Goal: Task Accomplishment & Management: Use online tool/utility

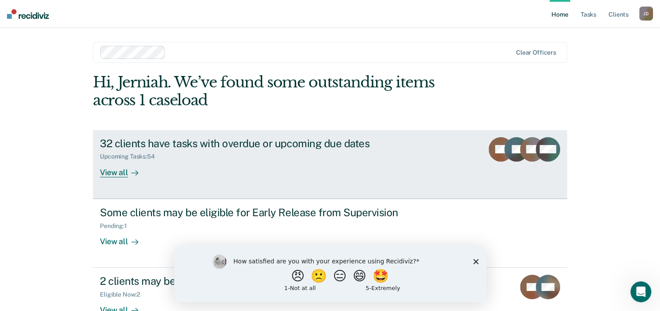
click at [106, 175] on div "View all" at bounding box center [124, 168] width 49 height 17
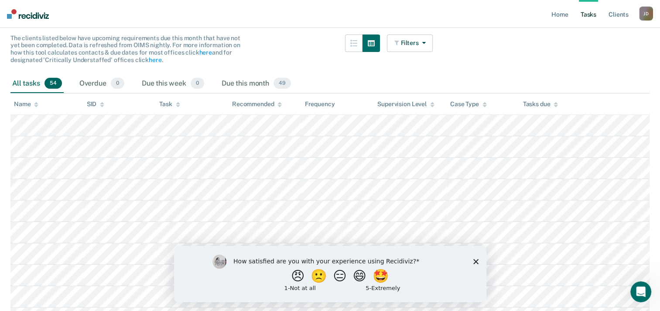
scroll to position [87, 0]
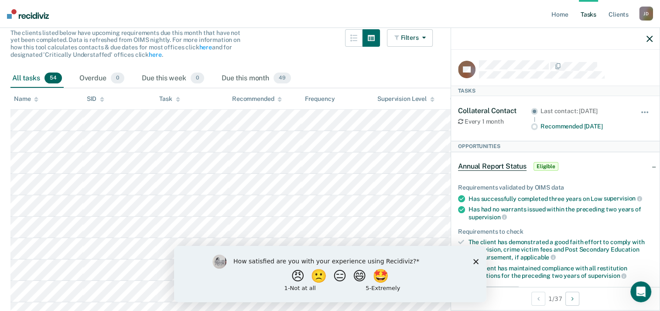
click at [22, 76] on div "All tasks 54" at bounding box center [36, 78] width 53 height 19
click at [29, 73] on div "All tasks 54" at bounding box center [36, 78] width 53 height 19
click at [357, 36] on icon "button" at bounding box center [353, 37] width 7 height 7
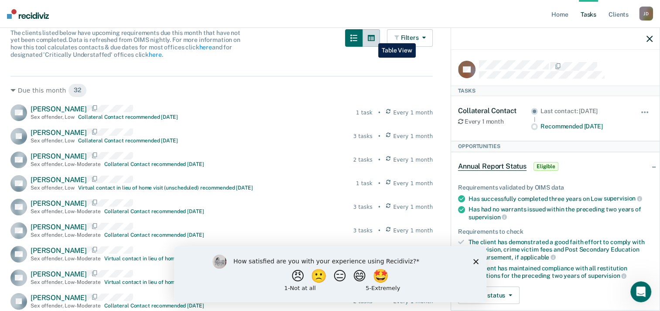
click at [372, 37] on icon "button" at bounding box center [371, 38] width 7 height 6
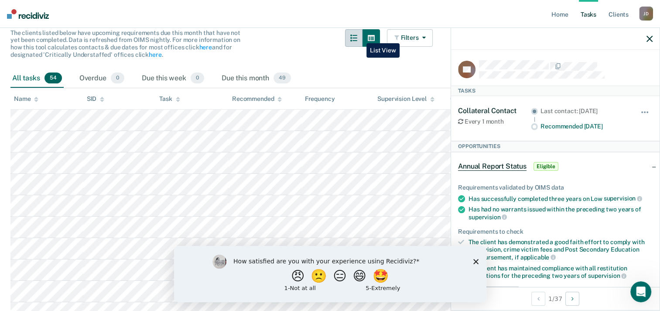
click at [357, 37] on icon "button" at bounding box center [353, 37] width 7 height 7
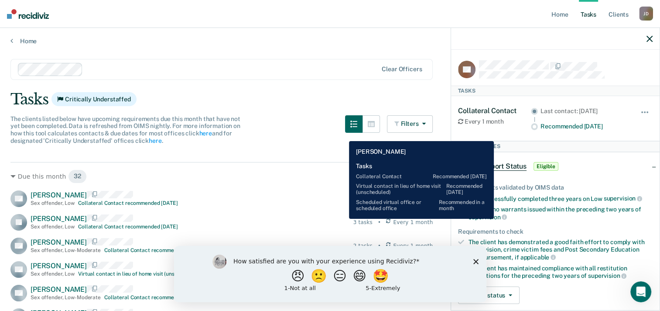
scroll to position [0, 0]
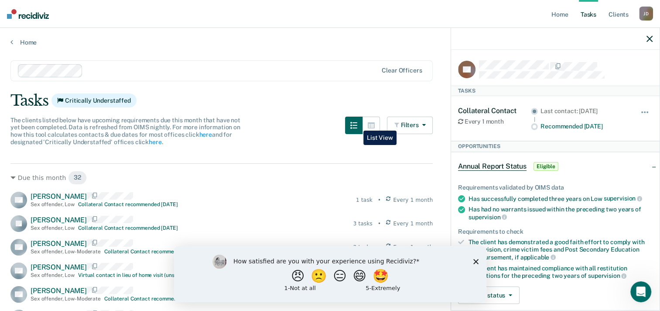
click at [357, 124] on icon "button" at bounding box center [353, 125] width 7 height 7
